Goal: Task Accomplishment & Management: Use online tool/utility

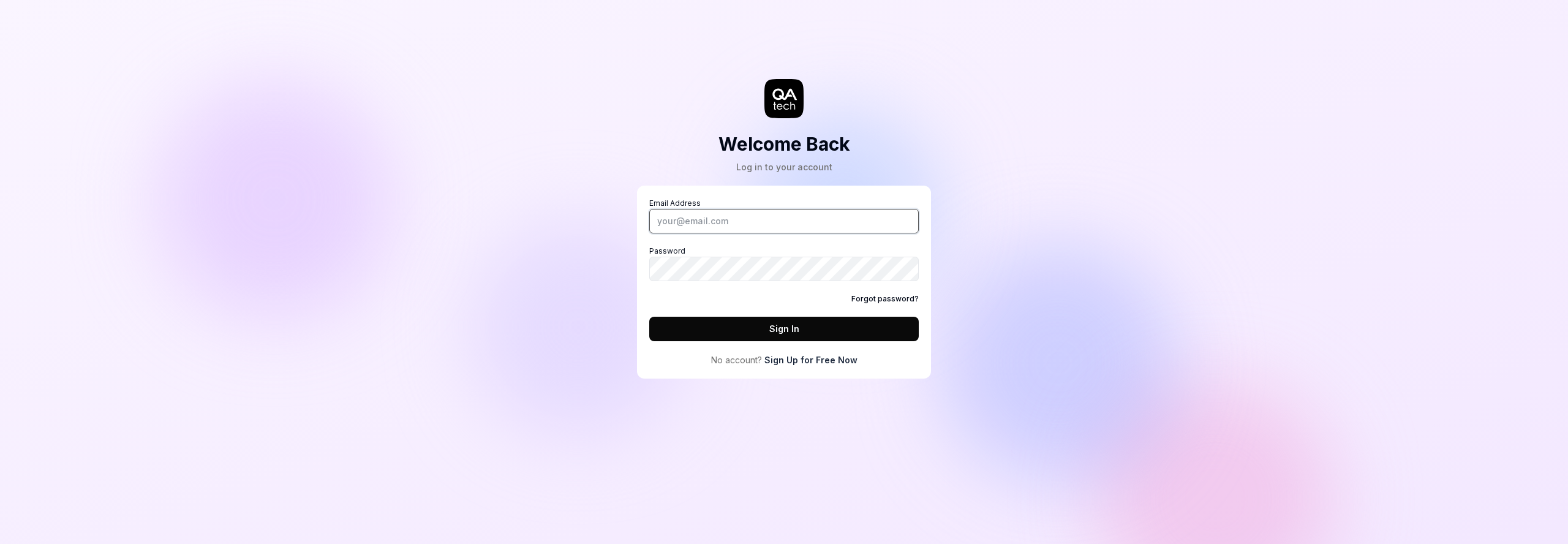
type input "[EMAIL_ADDRESS][DOMAIN_NAME]"
click at [749, 327] on button "Sign In" at bounding box center [783, 329] width 269 height 24
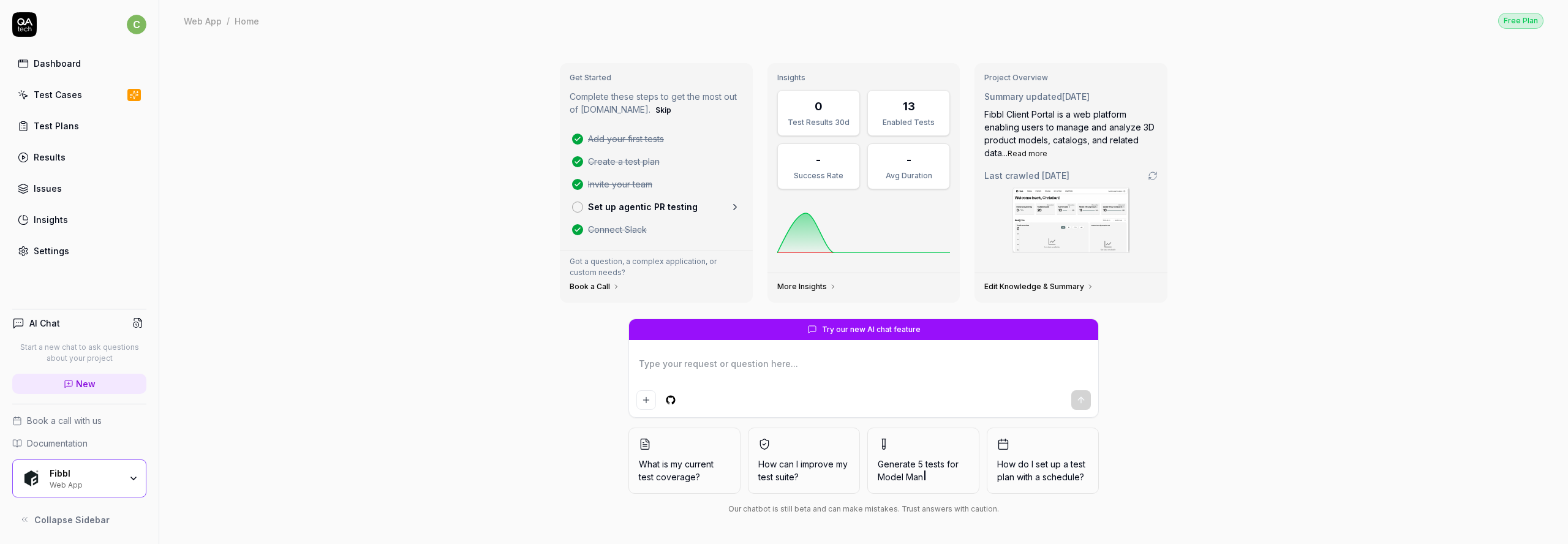
click at [52, 59] on div "Dashboard" at bounding box center [57, 63] width 47 height 13
click at [39, 97] on div "Test Cases" at bounding box center [58, 94] width 49 height 13
type textarea "*"
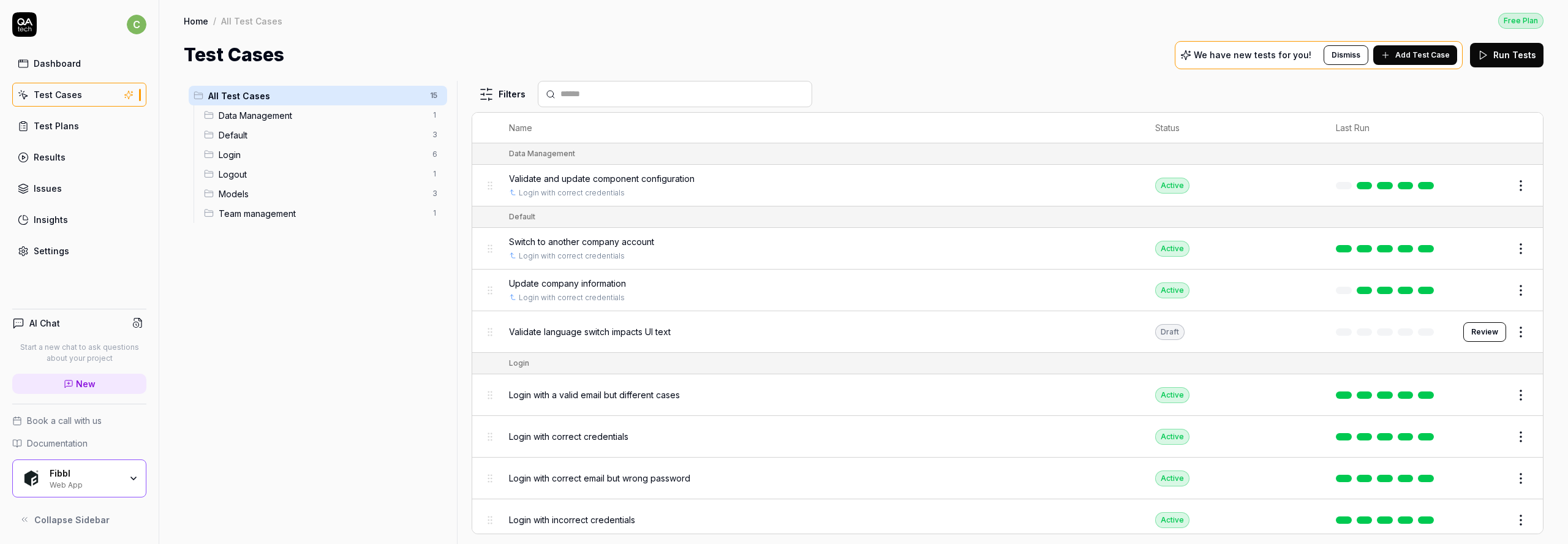
click at [1510, 60] on button "Run Tests" at bounding box center [1507, 54] width 74 height 24
